Goal: Task Accomplishment & Management: Manage account settings

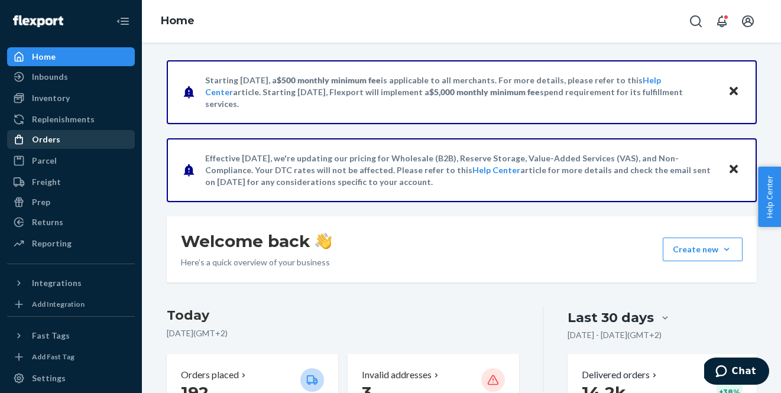
click at [55, 140] on div "Orders" at bounding box center [46, 140] width 28 height 12
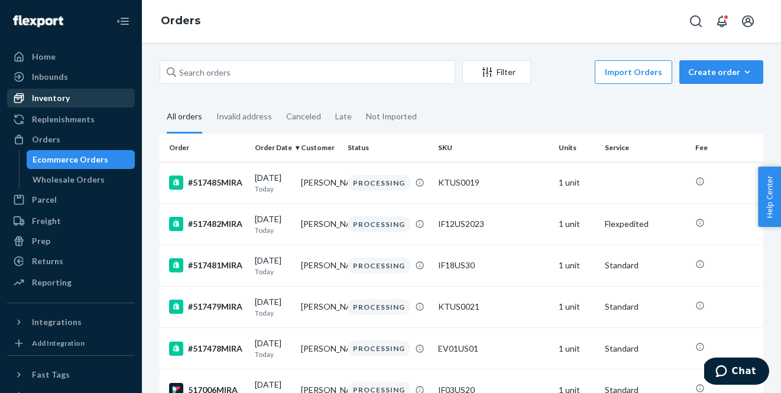
click at [79, 93] on div "Inventory" at bounding box center [70, 98] width 125 height 17
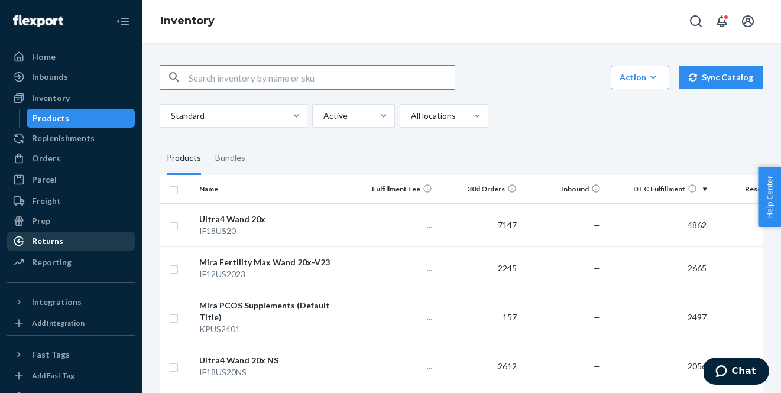
click at [64, 245] on div "Returns" at bounding box center [70, 241] width 125 height 17
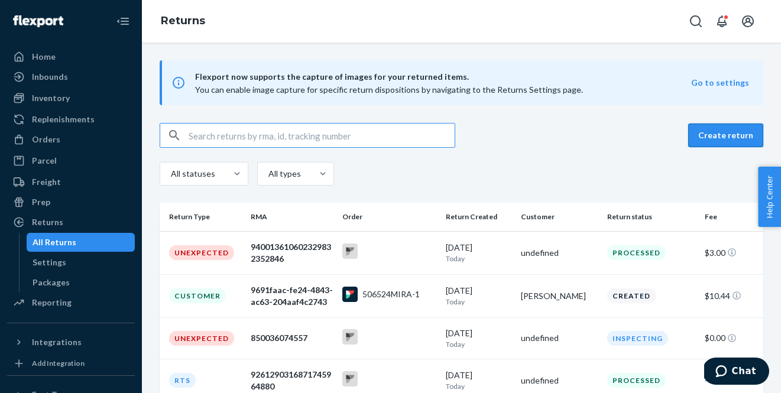
click at [714, 133] on button "Create return" at bounding box center [725, 136] width 75 height 24
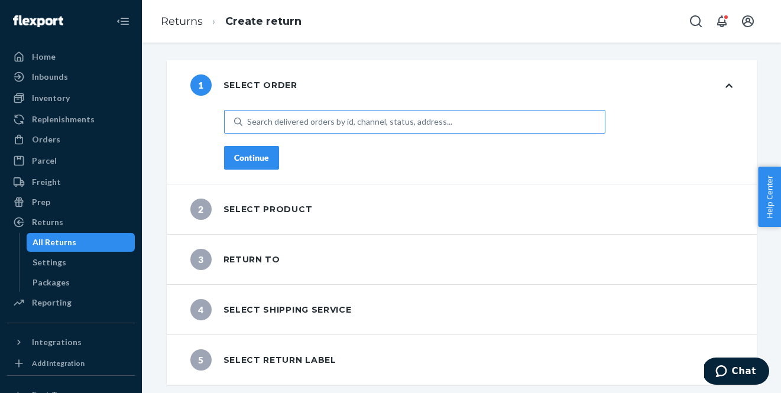
click at [425, 123] on div "Search delivered orders by id, channel, status, address..." at bounding box center [349, 122] width 205 height 12
click at [248, 123] on input "Search delivered orders by id, channel, status, address..." at bounding box center [247, 122] width 1 height 12
paste input "#507872MIRA"
type input "#507872MIRA"
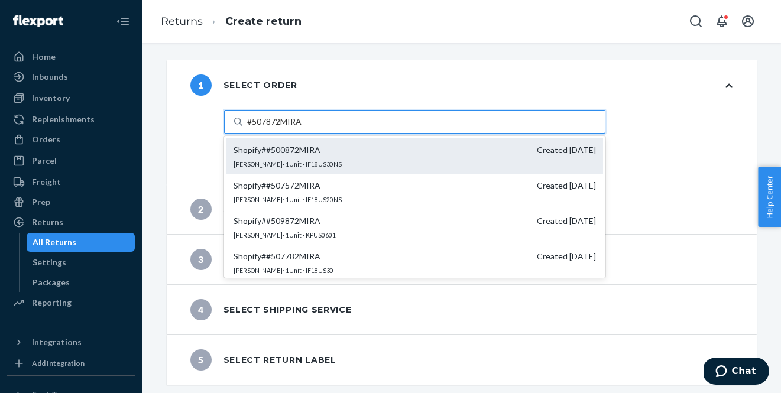
click at [349, 156] on div "Shopify # #500872MIRA Created [DATE] [PERSON_NAME] · 1 Unit · IF18US30NS" at bounding box center [415, 155] width 377 height 35
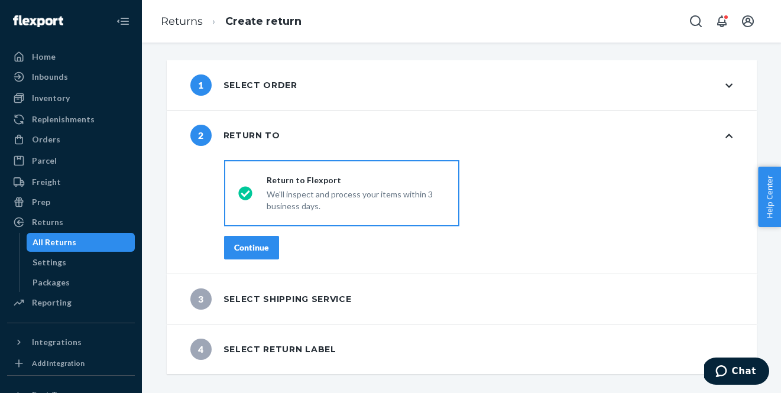
click at [302, 94] on div "1 Select order" at bounding box center [462, 85] width 590 height 50
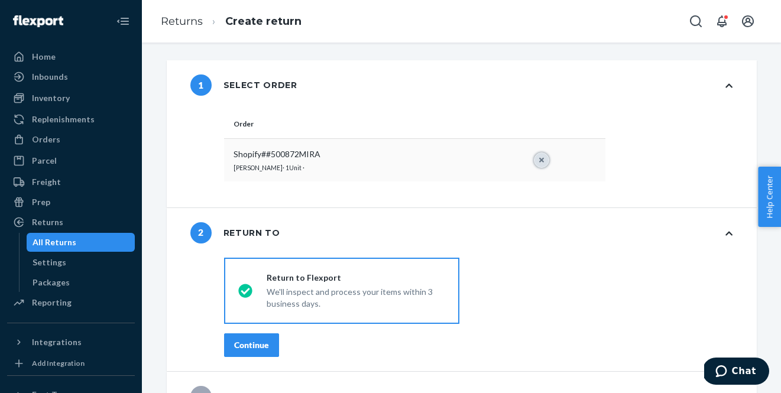
click at [541, 159] on button "Reset" at bounding box center [541, 160] width 15 height 15
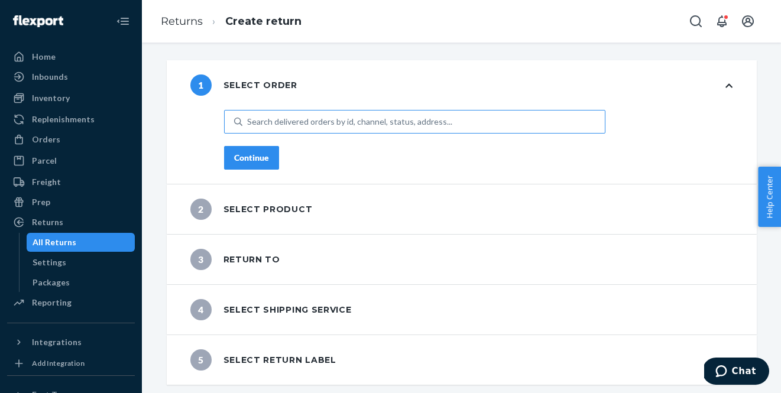
click at [395, 119] on div "Search delivered orders by id, channel, status, address..." at bounding box center [349, 122] width 205 height 12
click at [248, 119] on input "Search delivered orders by id, channel, status, address..." at bounding box center [247, 122] width 1 height 12
paste input "#507872MIRA"
type input "#507872MIRA"
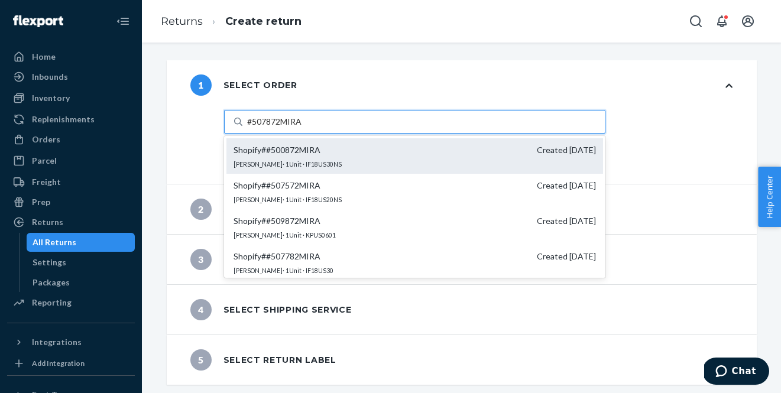
click at [363, 162] on div "Shopify # #500872MIRA Created [DATE] [PERSON_NAME] · 1 Unit · IF18US30NS" at bounding box center [415, 155] width 377 height 35
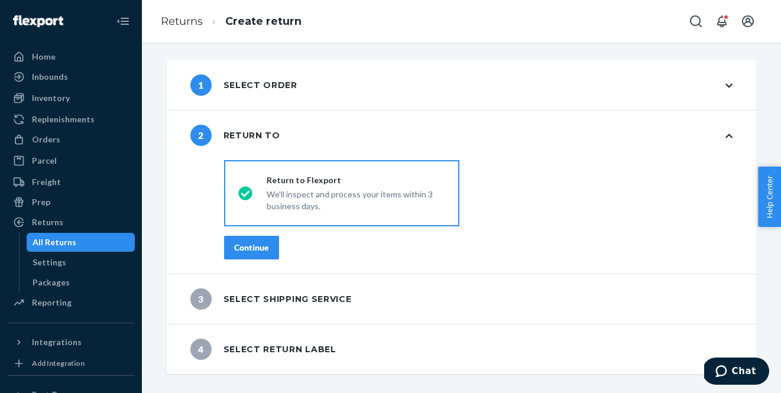
click at [351, 98] on div "1 Select order" at bounding box center [462, 85] width 590 height 50
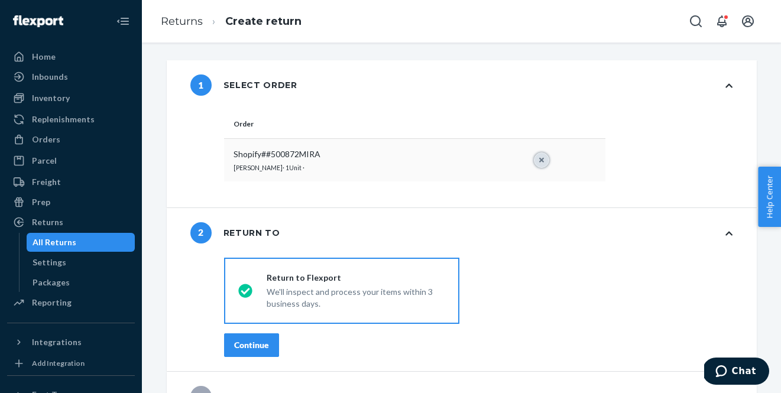
click at [542, 160] on button "Reset" at bounding box center [541, 160] width 15 height 15
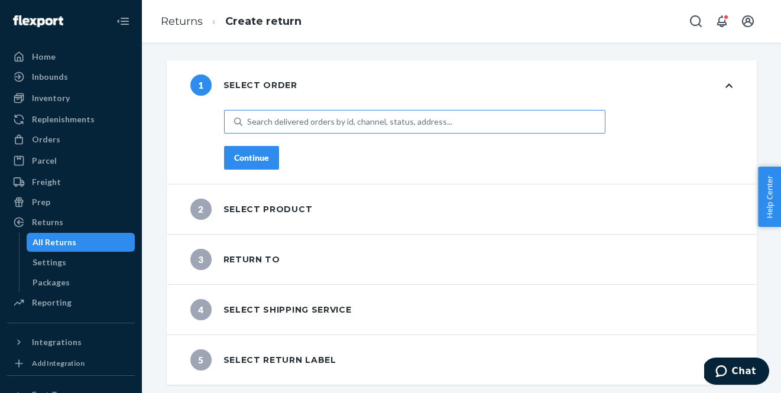
click at [296, 121] on div "Search delivered orders by id, channel, status, address..." at bounding box center [349, 122] width 205 height 12
click at [248, 121] on input "Search delivered orders by id, channel, status, address..." at bounding box center [247, 122] width 1 height 12
paste input "507872MIRA"
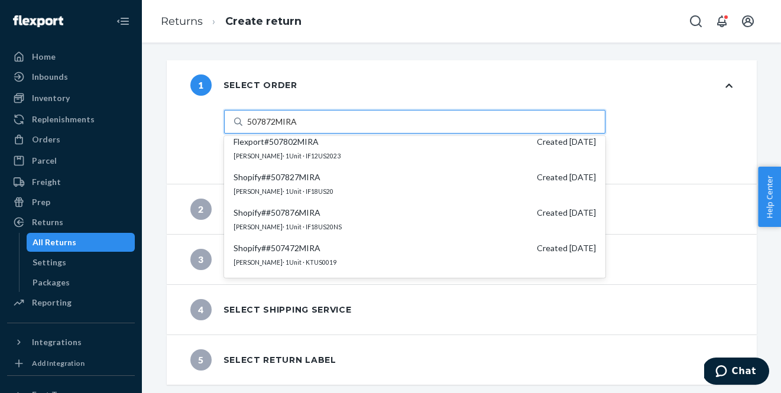
scroll to position [295, 0]
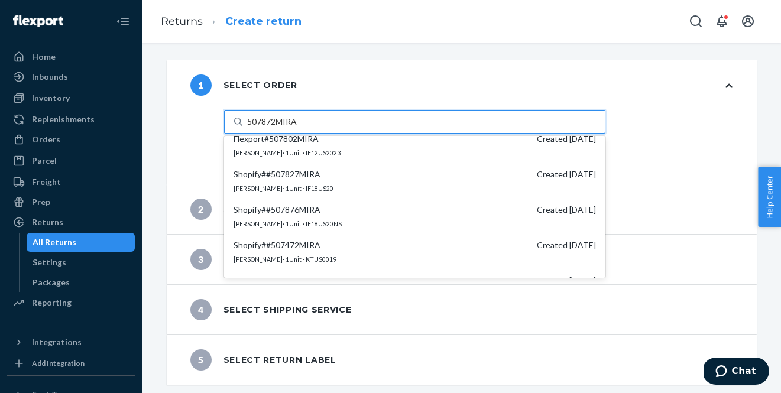
type input "507872MIRA"
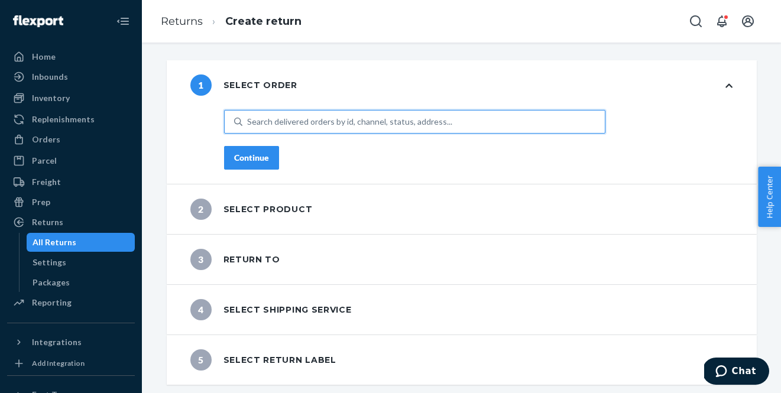
click at [303, 115] on div "Search delivered orders by id, channel, status, address..." at bounding box center [424, 121] width 363 height 21
click at [248, 116] on input "0 results available. Select is focused ,type to refine list, press Down to open…" at bounding box center [247, 122] width 1 height 12
paste input "#479332MIRA"
type input "#479332MIRA"
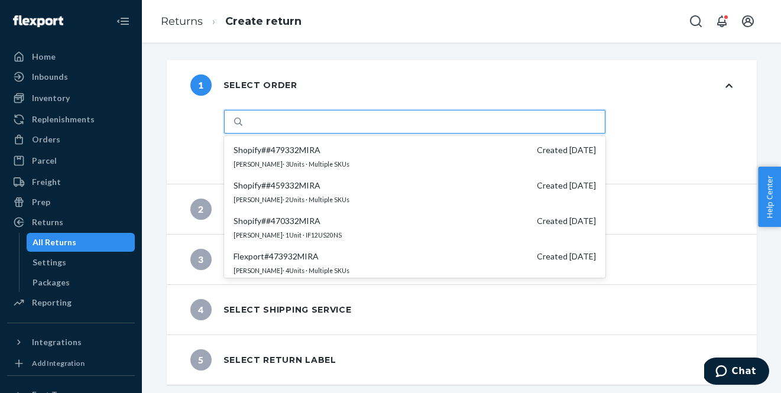
click at [326, 124] on div "#479332MIRA" at bounding box center [424, 121] width 363 height 21
click at [303, 124] on input "option #SHOPIFY #479332MIRA focused, 1 of 25. 25 results available for search t…" at bounding box center [275, 122] width 56 height 12
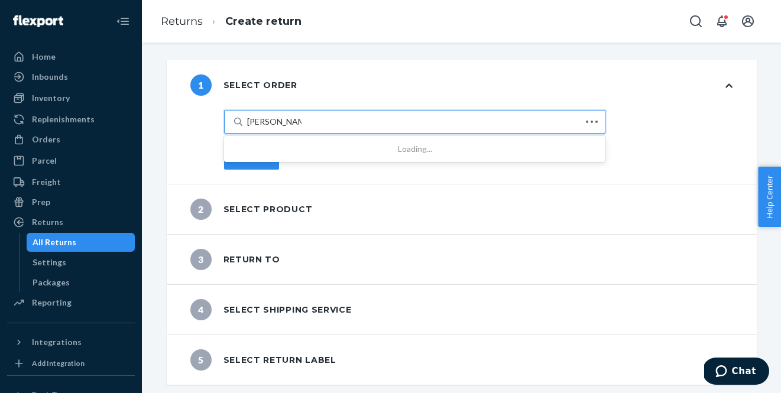
type input "[PERSON_NAME]"
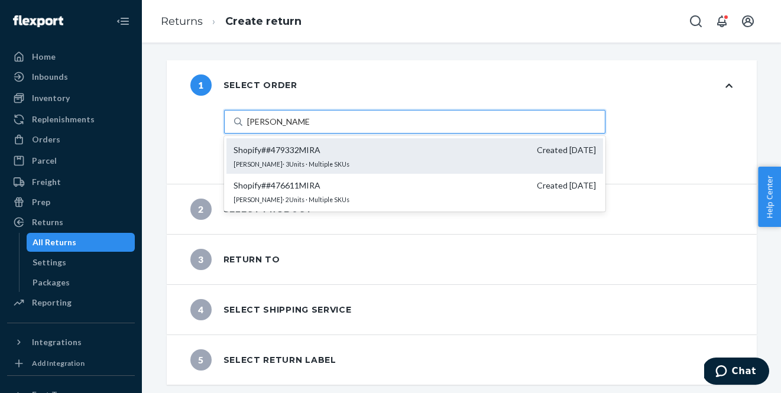
click at [393, 154] on span "Shopify # #479332MIRA Created [DATE]" at bounding box center [415, 150] width 363 height 12
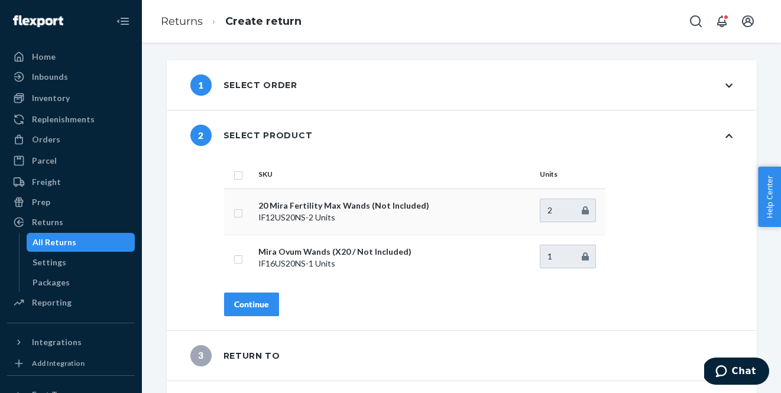
click at [240, 215] on input "checkbox" at bounding box center [238, 212] width 9 height 12
checkbox input "true"
click at [261, 297] on button "Continue" at bounding box center [251, 305] width 55 height 24
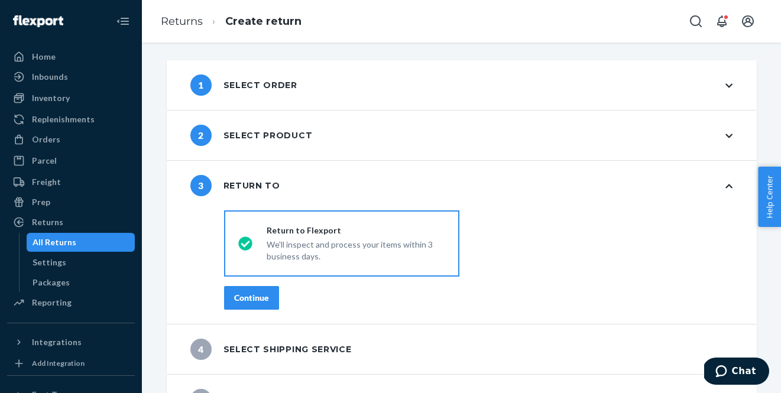
click at [261, 299] on div "Continue" at bounding box center [251, 298] width 35 height 12
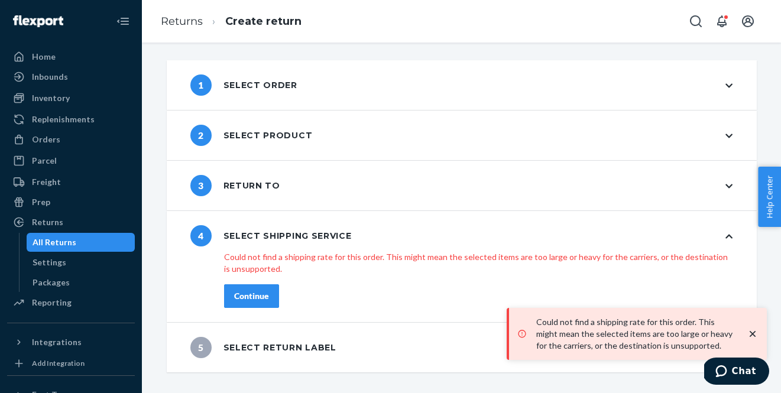
click at [327, 146] on div "2 Select product" at bounding box center [462, 136] width 590 height 50
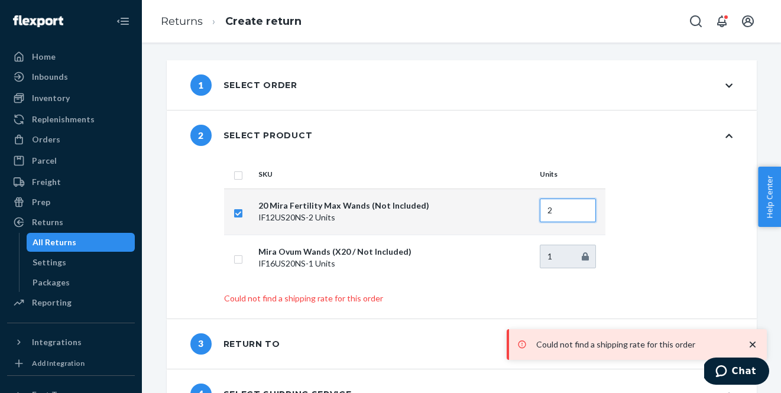
click at [575, 211] on input "2" at bounding box center [568, 211] width 56 height 24
type input "1"
click at [585, 214] on input "1" at bounding box center [568, 211] width 56 height 24
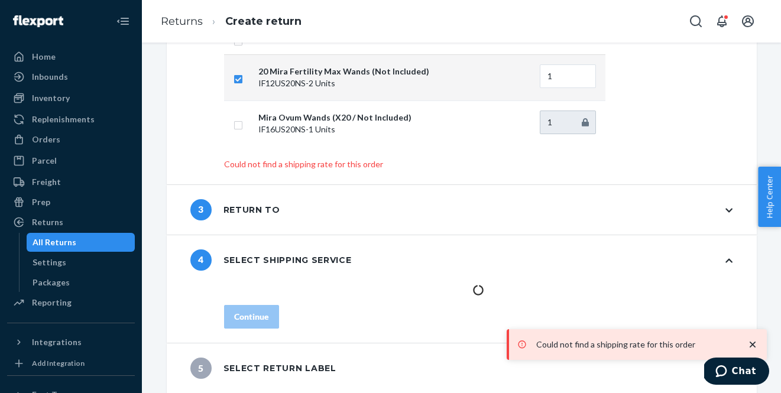
click at [646, 251] on div "4 Select shipping service" at bounding box center [462, 260] width 590 height 50
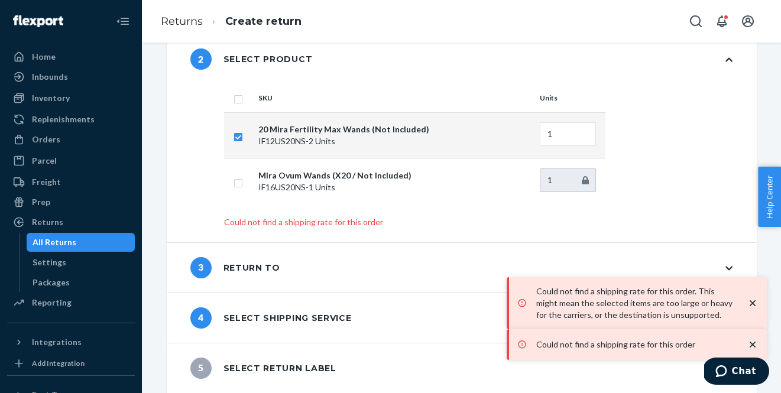
scroll to position [76, 0]
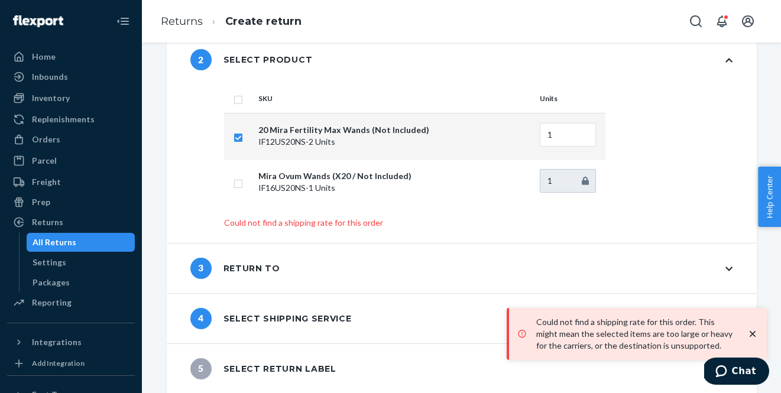
click at [423, 276] on div "3 Return to" at bounding box center [462, 269] width 590 height 50
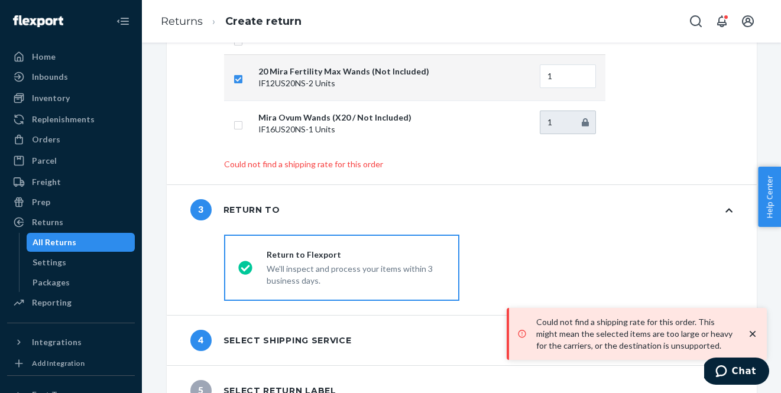
scroll to position [156, 0]
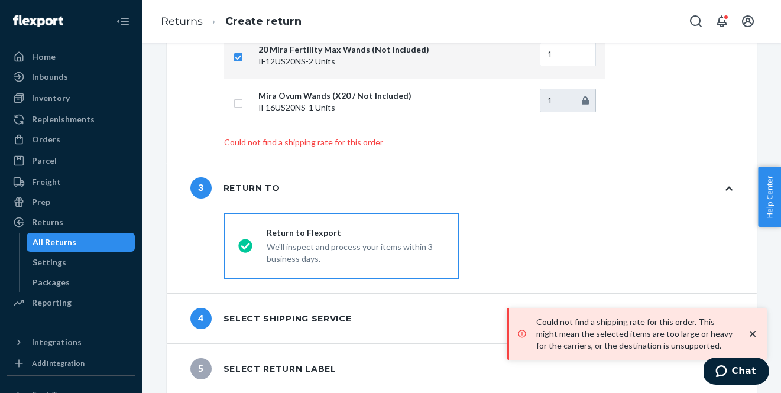
click at [406, 314] on div "4 Select shipping service" at bounding box center [462, 319] width 590 height 50
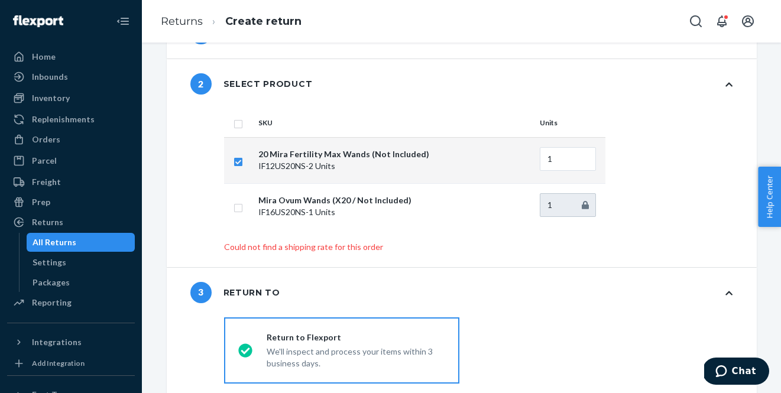
scroll to position [0, 0]
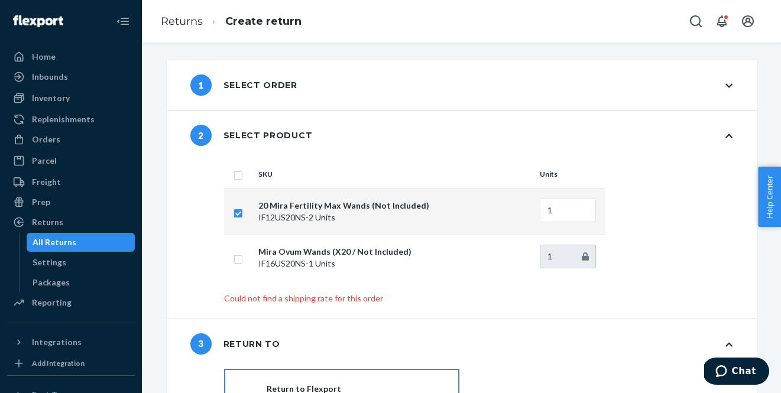
click at [108, 241] on div "All Returns" at bounding box center [81, 242] width 106 height 17
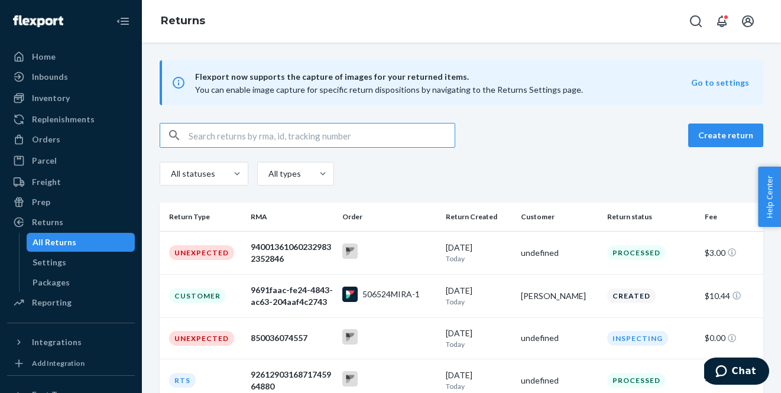
click at [277, 135] on input "text" at bounding box center [322, 136] width 266 height 24
click at [729, 139] on button "Create return" at bounding box center [725, 136] width 75 height 24
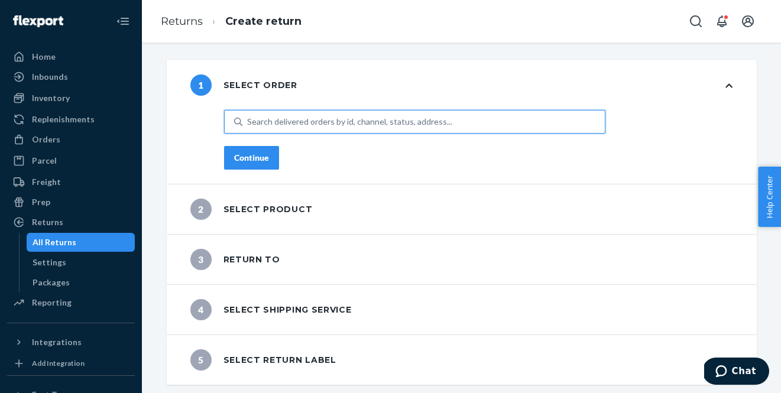
click at [337, 125] on div "Search delivered orders by id, channel, status, address..." at bounding box center [349, 122] width 205 height 12
click at [248, 125] on input "0 results available. Use Up and Down to choose options, press Enter to select t…" at bounding box center [247, 122] width 1 height 12
paste input "507872MIRA"
type input "507872MIRA"
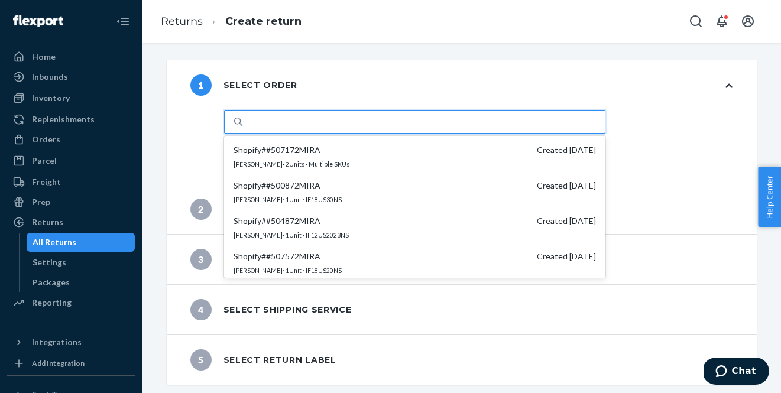
click at [322, 119] on div "507872MIRA" at bounding box center [424, 121] width 363 height 21
click at [298, 119] on input "option #SHOPIFY #507172MIRA focused, 1 of 25. 25 results available for search t…" at bounding box center [272, 122] width 51 height 12
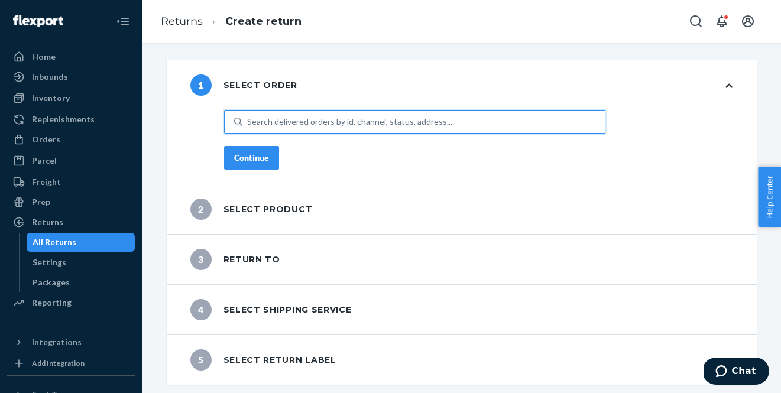
paste input "#479332MIRA"
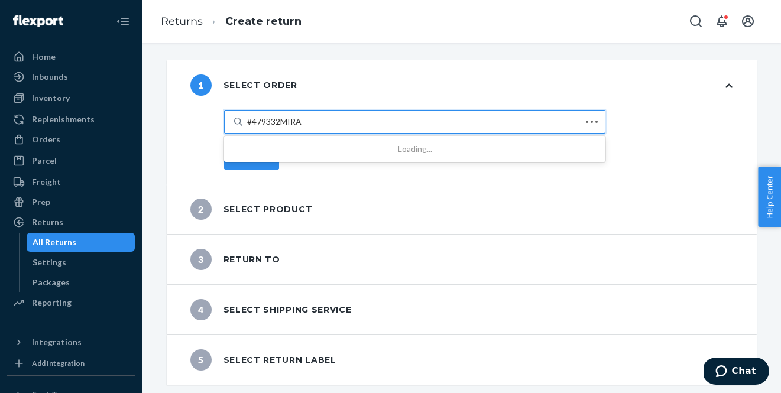
type input "#479332MIRA"
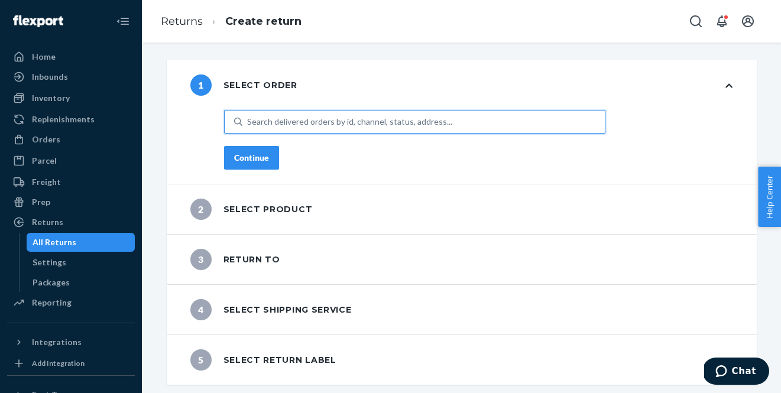
click at [286, 124] on div "Search delivered orders by id, channel, status, address..." at bounding box center [349, 122] width 205 height 12
click at [248, 124] on input "0 results available. Use Up and Down to choose options, press Enter to select t…" at bounding box center [247, 122] width 1 height 12
paste input "#479332MIRA"
type input "#479332MIRA"
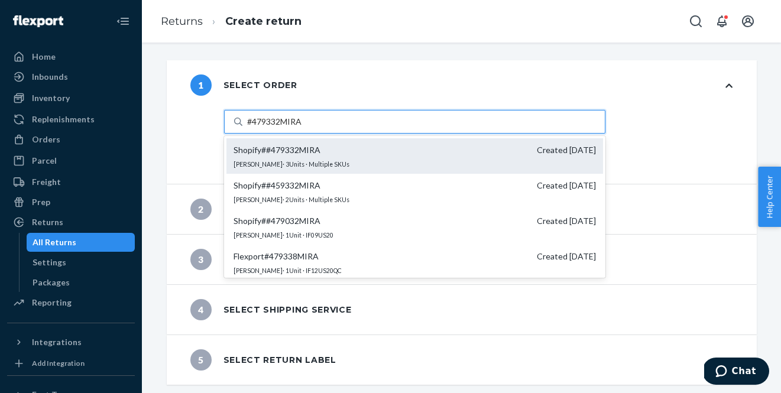
click at [370, 157] on div "Shopify # #479332MIRA Created [DATE] [PERSON_NAME] · 3 Units · Multiple SKUs" at bounding box center [415, 155] width 377 height 35
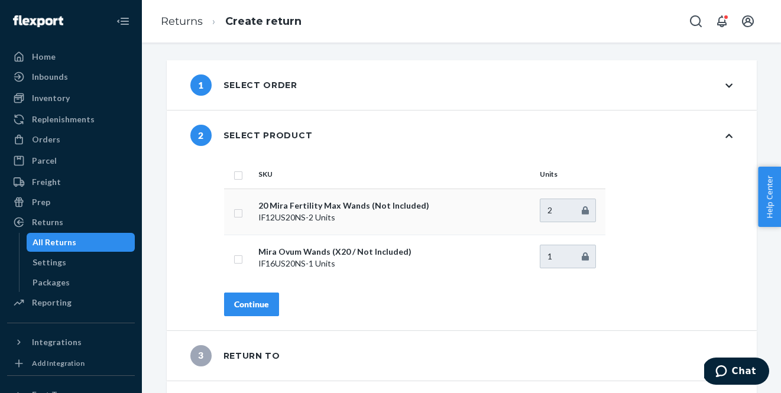
click at [237, 211] on input "checkbox" at bounding box center [238, 212] width 9 height 12
checkbox input "true"
type input "1"
click at [584, 212] on input "1" at bounding box center [568, 211] width 56 height 24
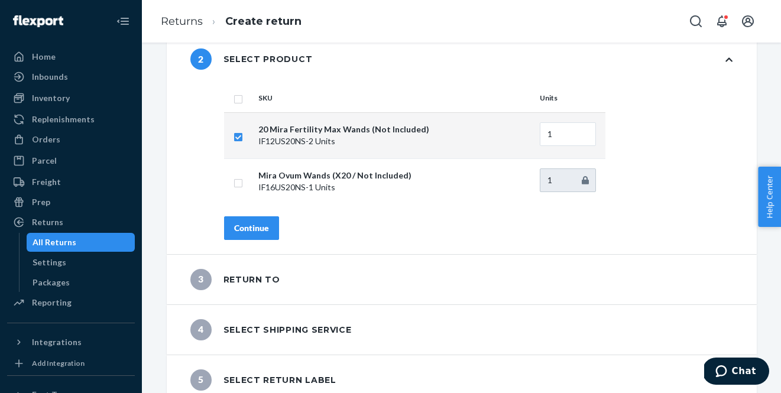
click at [242, 224] on div "Continue" at bounding box center [251, 228] width 35 height 12
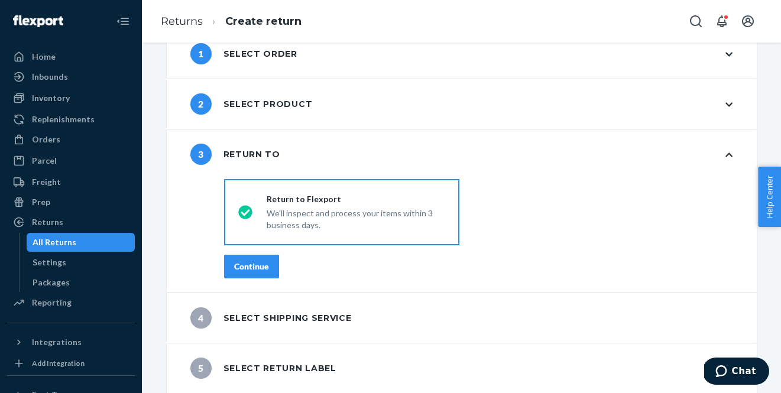
scroll to position [31, 0]
click at [245, 208] on icon at bounding box center [245, 212] width 14 height 14
click at [245, 209] on input "Return to Flexport We'll inspect and process your items within 3 business days." at bounding box center [242, 213] width 8 height 8
click at [732, 160] on div "3 Return to" at bounding box center [462, 155] width 590 height 50
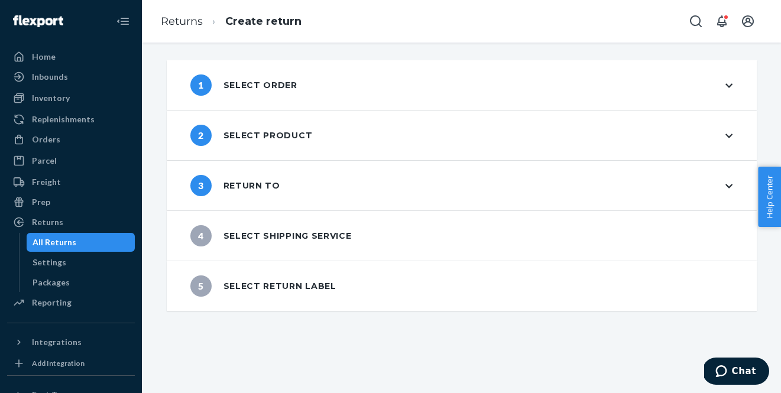
scroll to position [0, 0]
click at [732, 183] on icon at bounding box center [729, 186] width 7 height 8
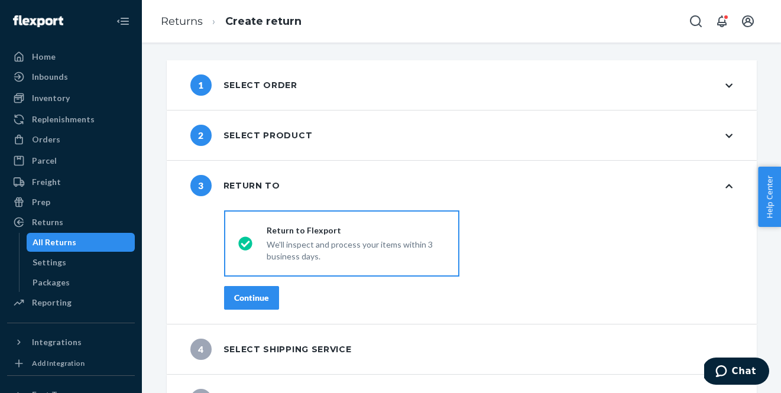
scroll to position [31, 0]
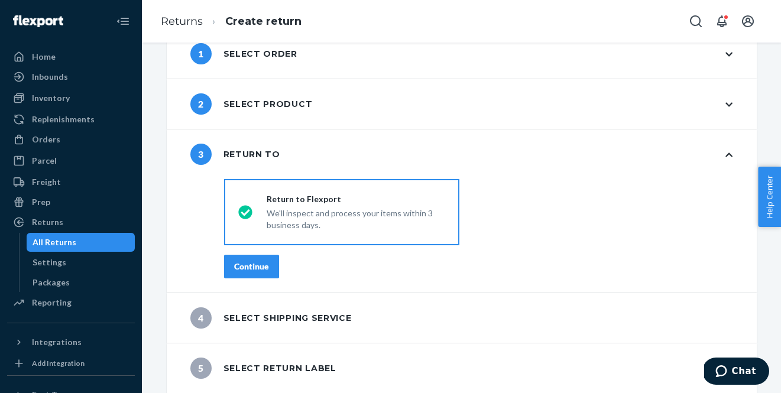
click at [250, 268] on div "Continue" at bounding box center [251, 267] width 35 height 12
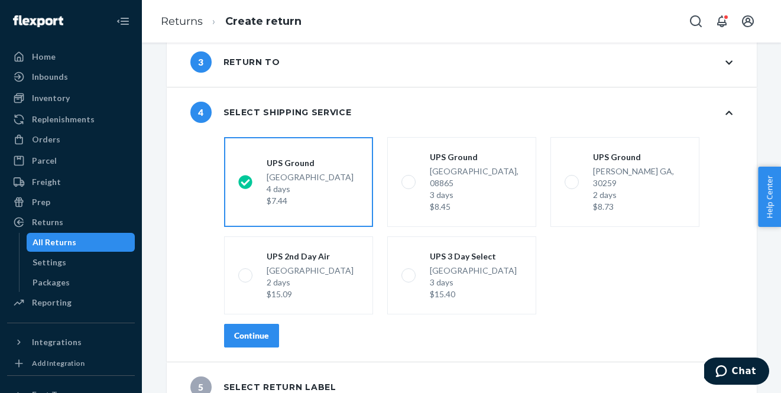
scroll to position [131, 0]
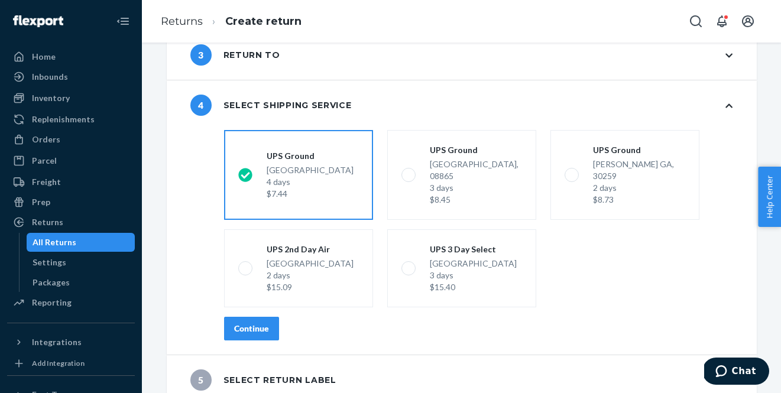
click at [261, 323] on div "Continue" at bounding box center [251, 329] width 35 height 12
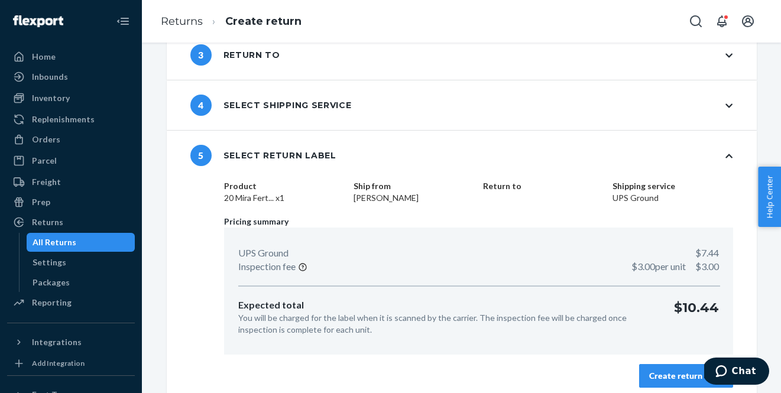
scroll to position [139, 0]
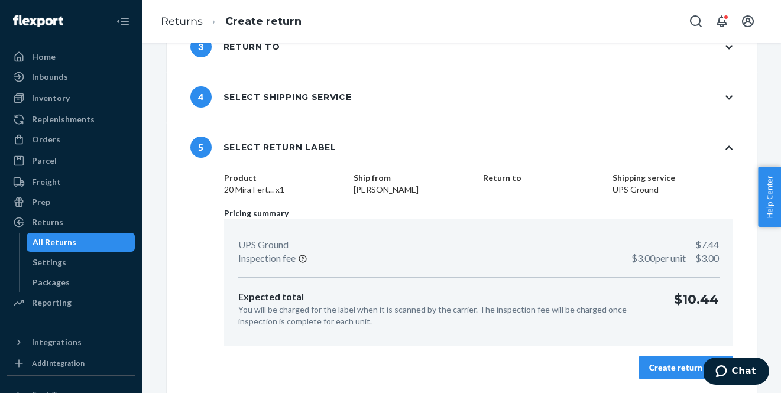
click at [692, 364] on div "Create return label" at bounding box center [686, 368] width 74 height 12
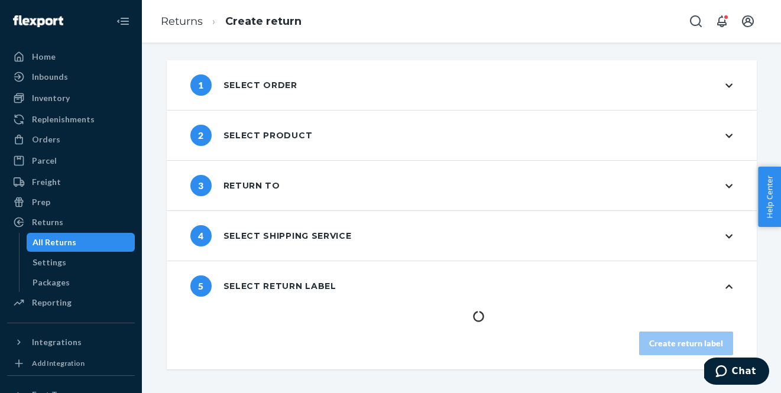
scroll to position [0, 0]
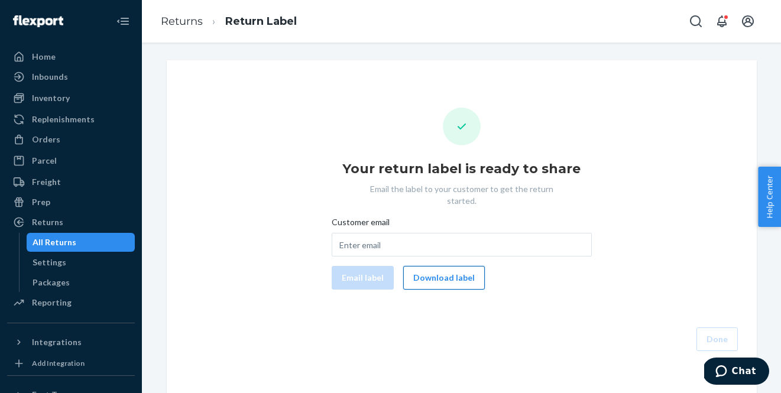
click at [464, 266] on button "Download label" at bounding box center [444, 278] width 82 height 24
